Goal: Transaction & Acquisition: Purchase product/service

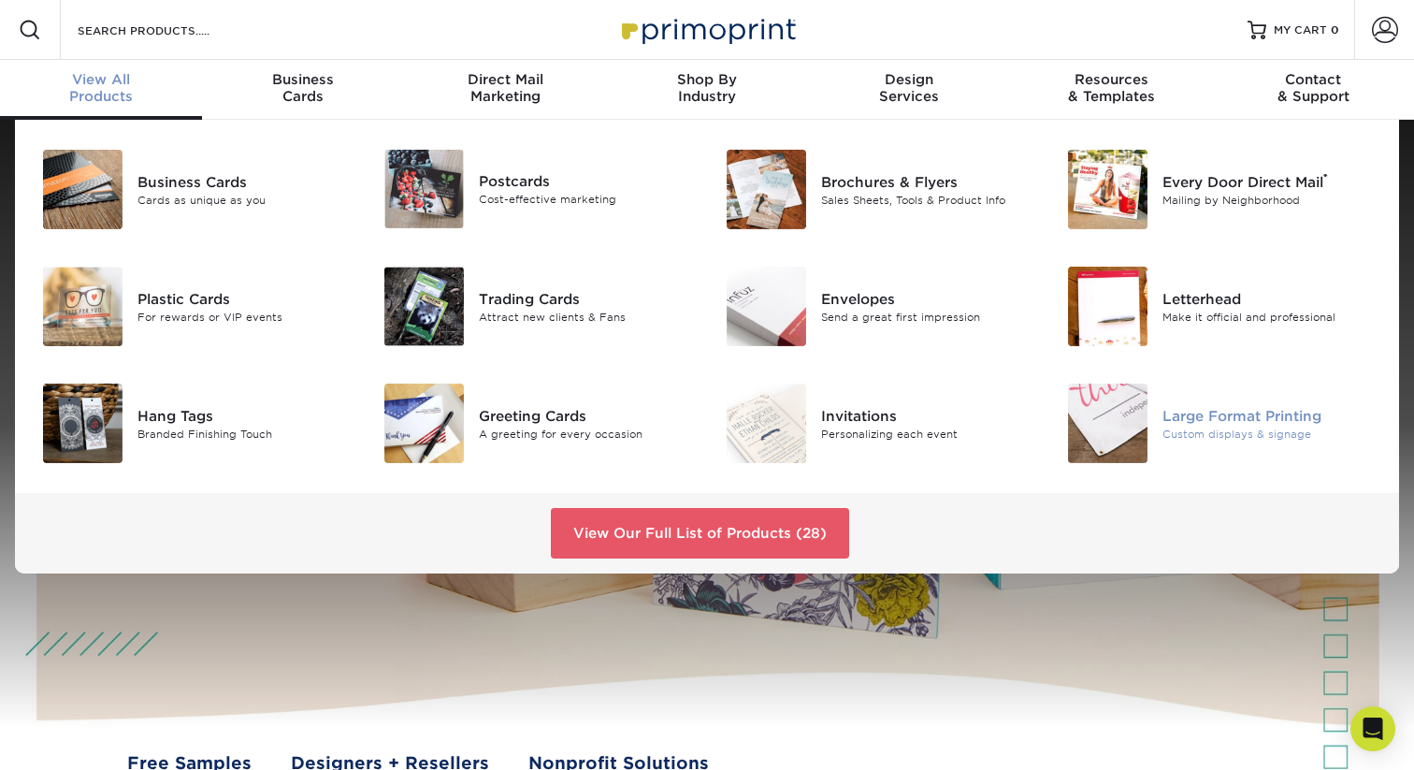
click at [1141, 421] on img at bounding box center [1107, 422] width 79 height 79
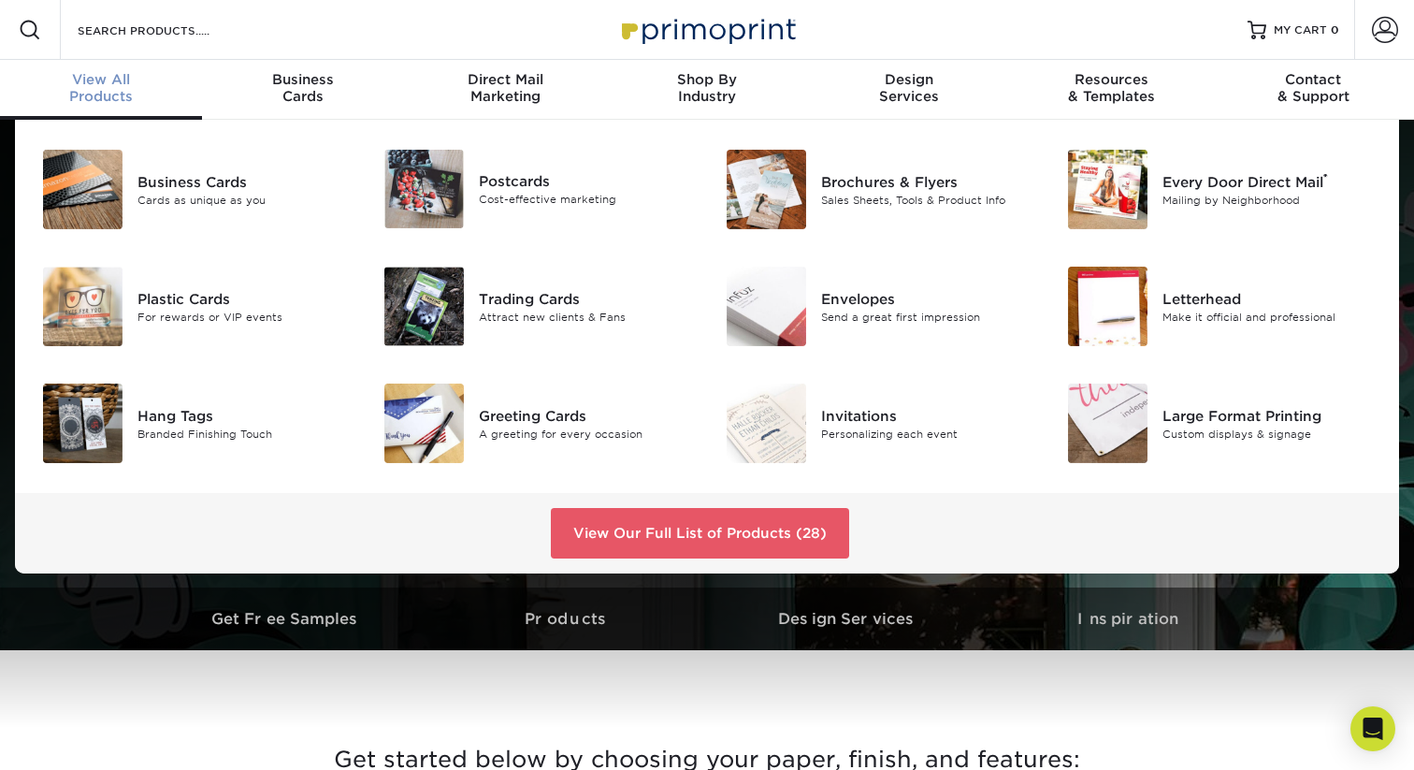
click at [107, 83] on span "View All" at bounding box center [101, 79] width 202 height 17
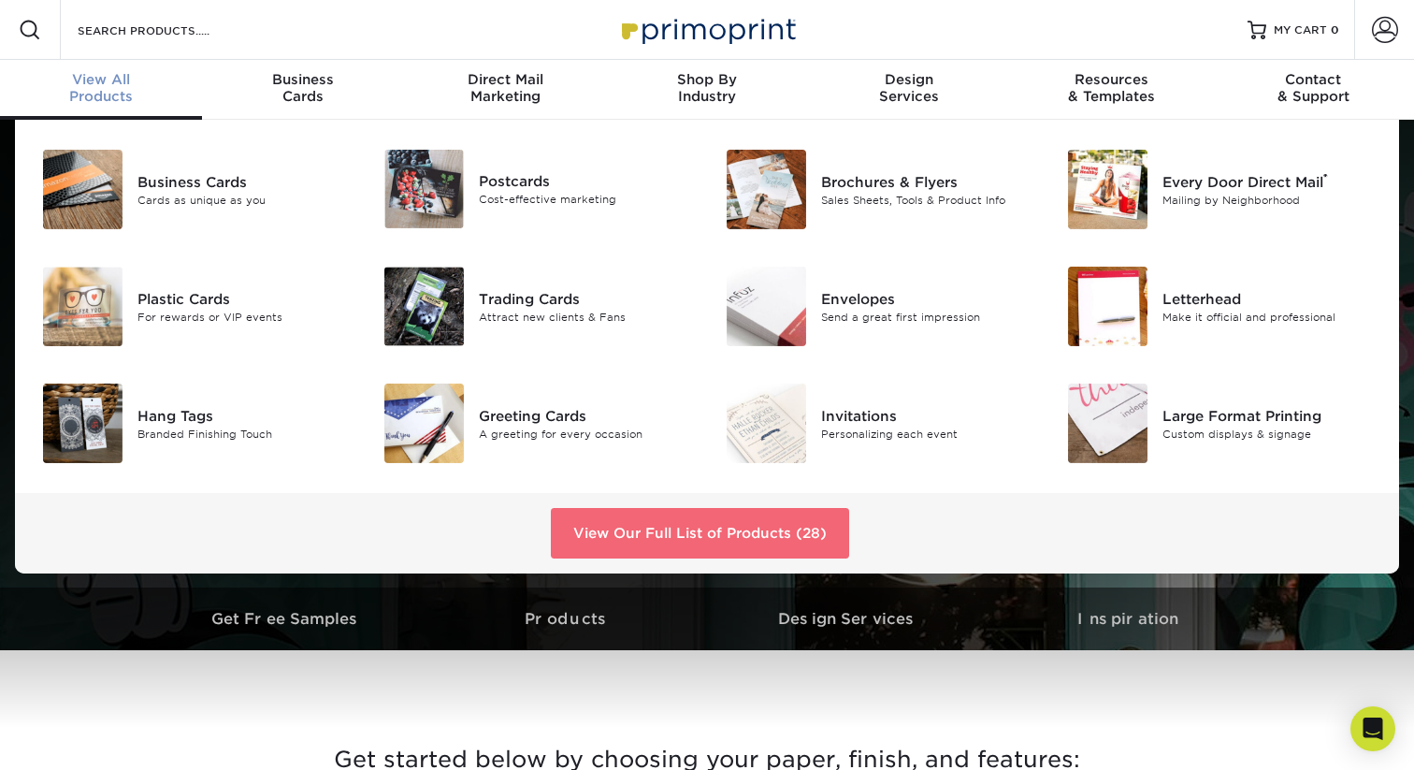
click at [661, 538] on link "View Our Full List of Products (28)" at bounding box center [700, 533] width 298 height 51
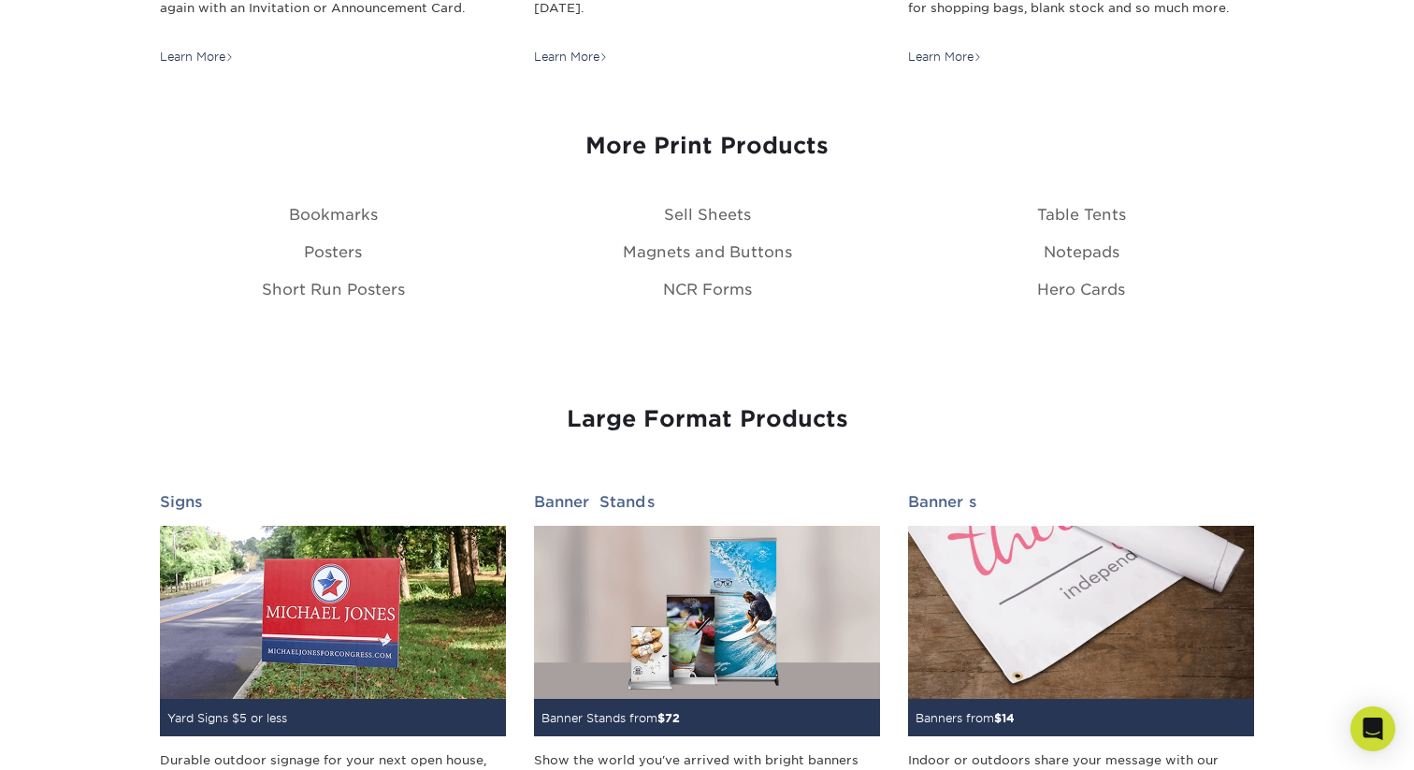
scroll to position [2215, 0]
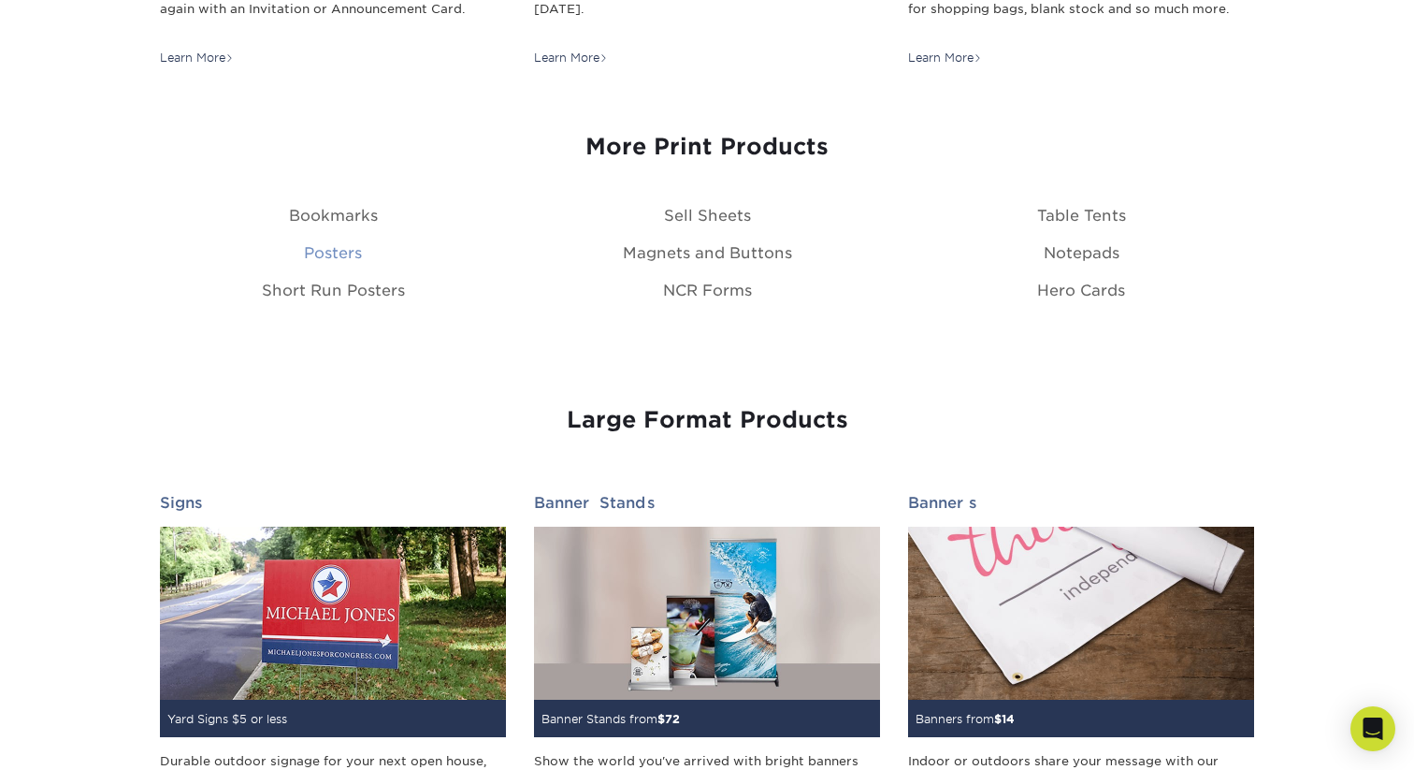
click at [336, 254] on link "Posters" at bounding box center [333, 253] width 58 height 18
